Goal: Transaction & Acquisition: Purchase product/service

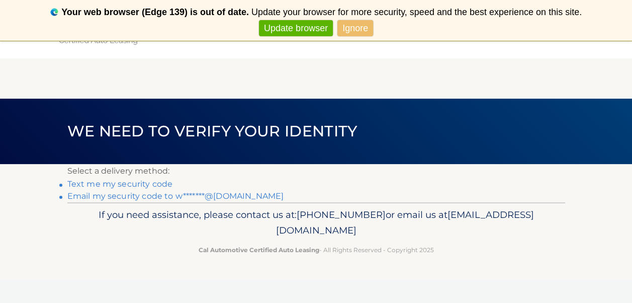
click at [155, 197] on link "Email my security code to w*******@aol.com" at bounding box center [175, 196] width 217 height 10
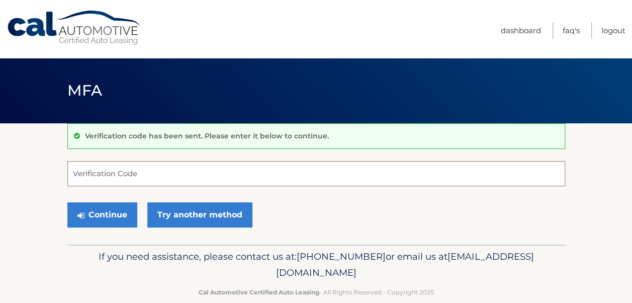
click at [206, 173] on input "Verification Code" at bounding box center [315, 173] width 497 height 25
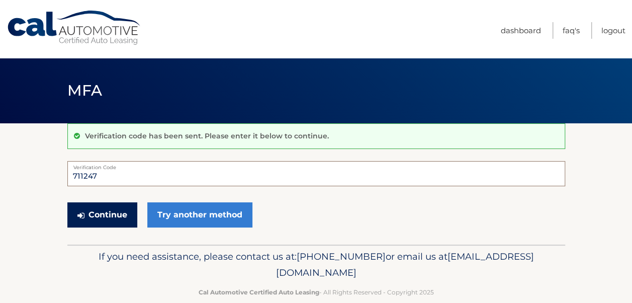
type input "711247"
click at [107, 216] on button "Continue" at bounding box center [102, 214] width 70 height 25
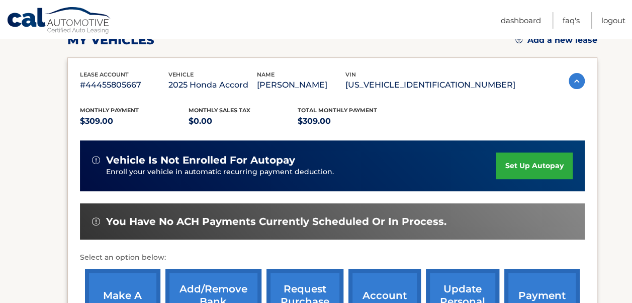
scroll to position [201, 0]
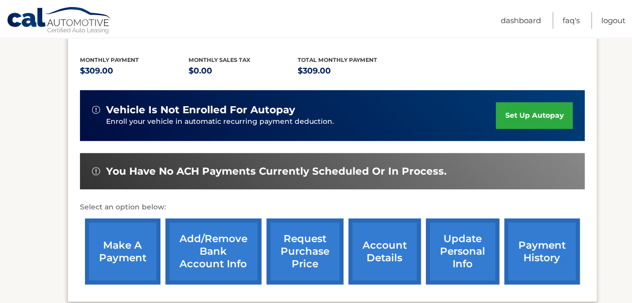
click at [128, 252] on link "make a payment" at bounding box center [122, 251] width 75 height 66
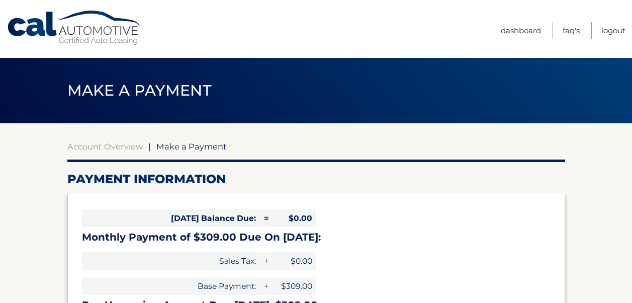
select select "ZmFmYTJkMTQtMzIwNS00OWRjLTlhNzktZjUxYmE2NThiMWI3"
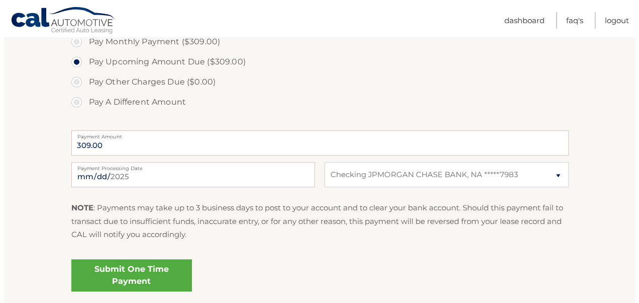
scroll to position [352, 0]
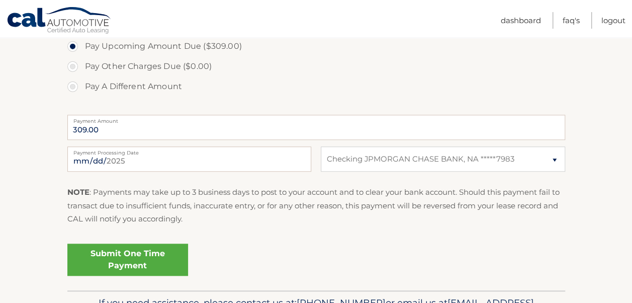
click at [154, 261] on link "Submit One Time Payment" at bounding box center [127, 259] width 121 height 32
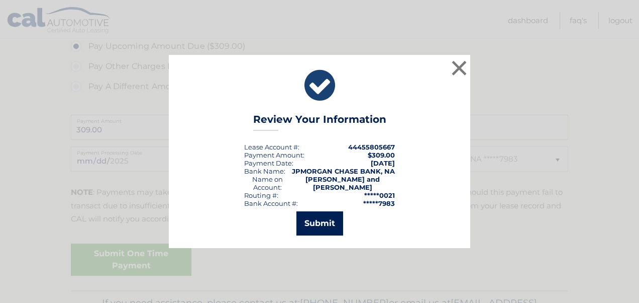
click at [326, 222] on button "Submit" at bounding box center [319, 223] width 47 height 24
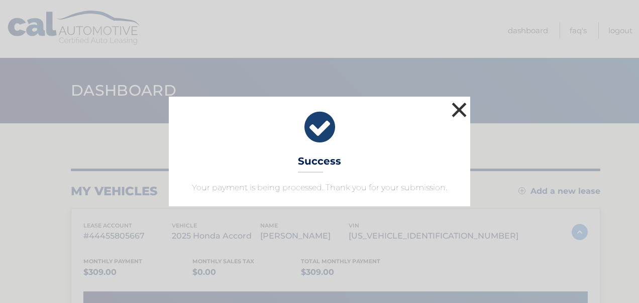
click at [457, 107] on button "×" at bounding box center [459, 109] width 20 height 20
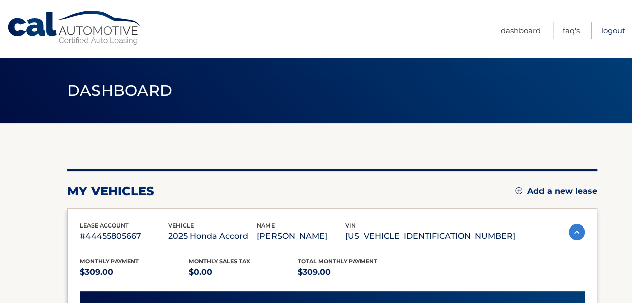
click at [607, 25] on link "Logout" at bounding box center [613, 30] width 24 height 17
